Goal: Find specific page/section: Find specific page/section

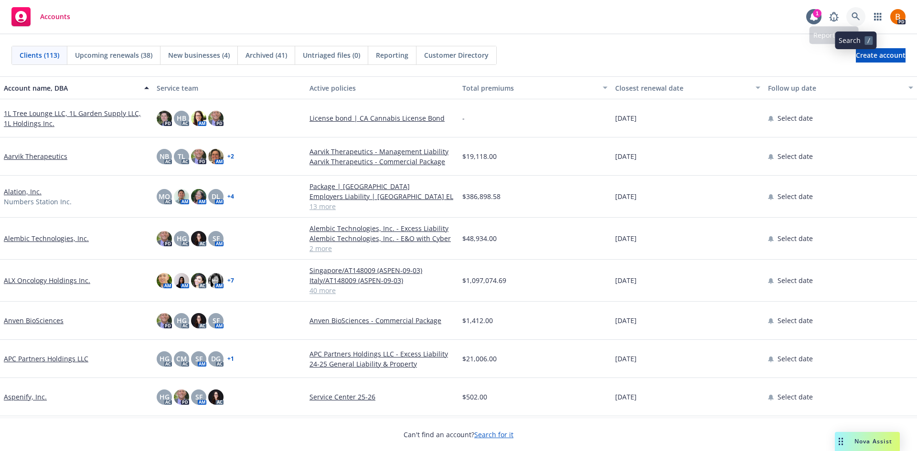
click at [861, 15] on link at bounding box center [855, 16] width 19 height 19
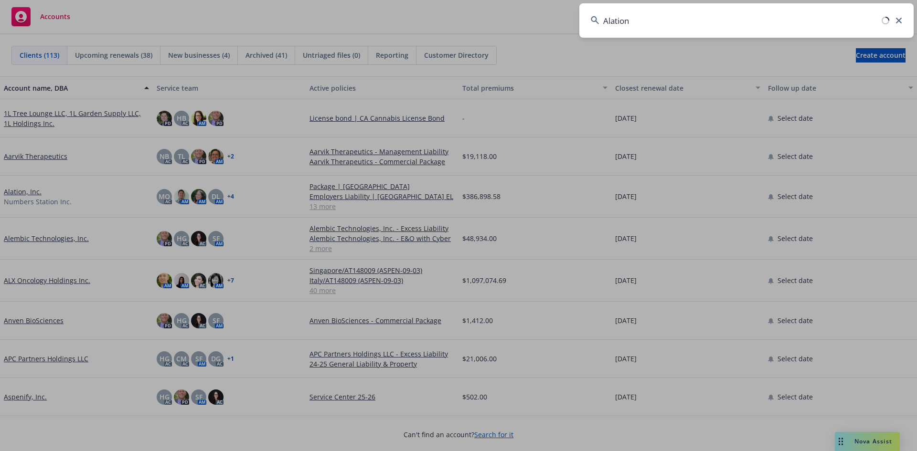
type input "Alation"
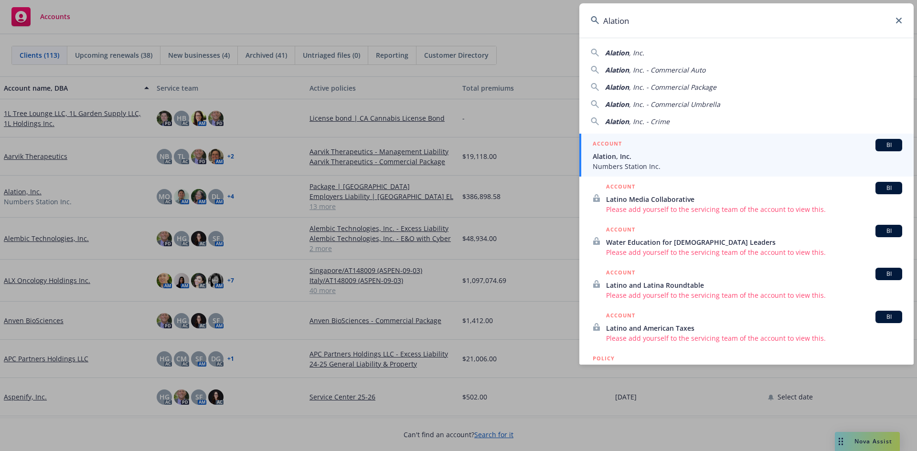
click at [676, 154] on span "Alation, Inc." at bounding box center [748, 156] width 310 height 10
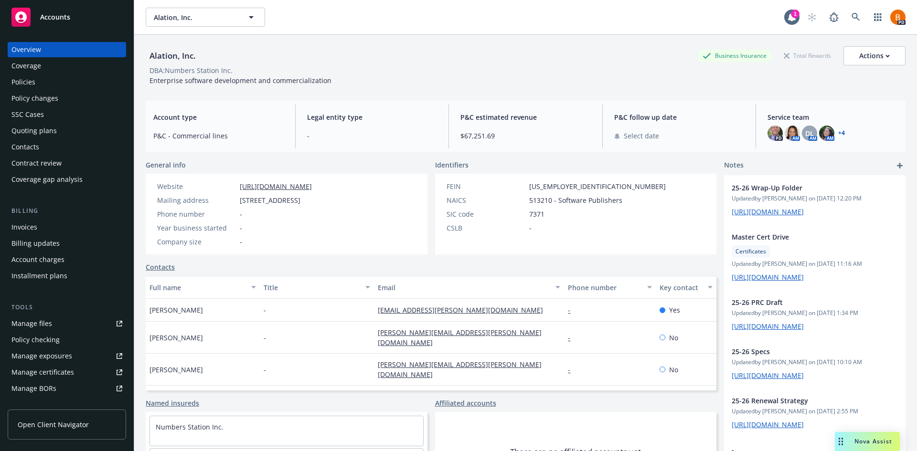
click at [31, 83] on div "Policies" at bounding box center [23, 82] width 24 height 15
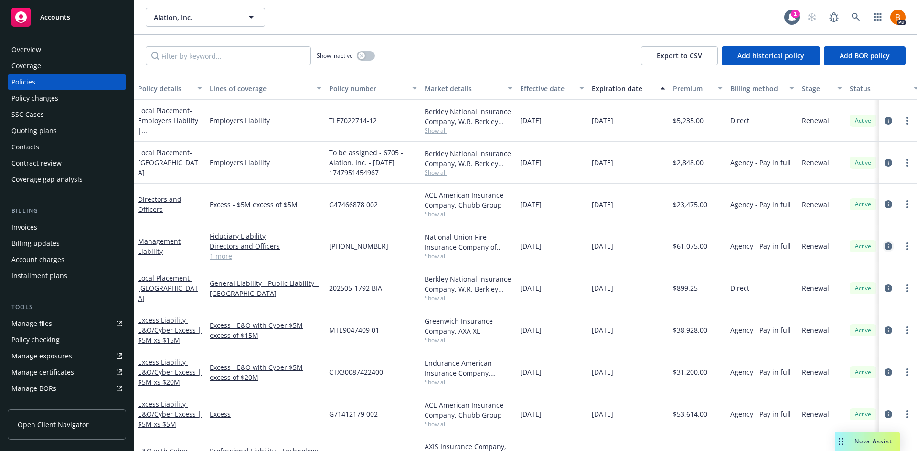
click at [885, 247] on icon "circleInformation" at bounding box center [889, 247] width 8 height 8
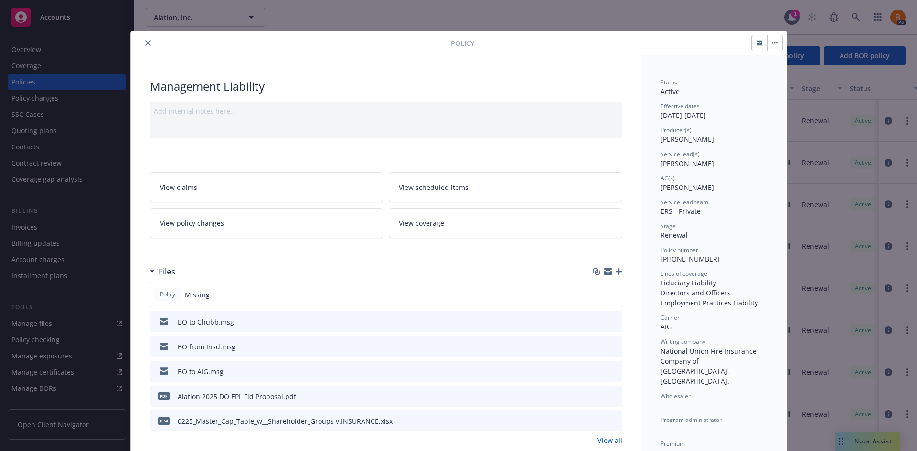
click at [145, 42] on icon "close" at bounding box center [148, 43] width 6 height 6
